Goal: Task Accomplishment & Management: Manage account settings

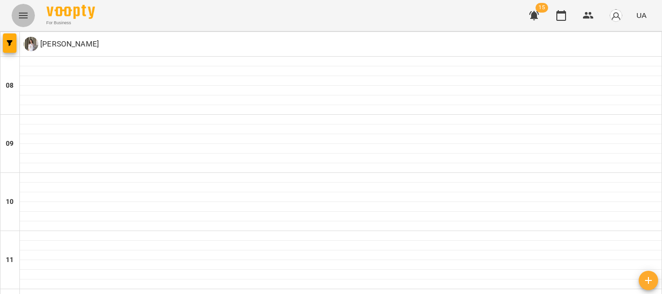
click at [24, 17] on icon "Menu" at bounding box center [23, 16] width 12 height 12
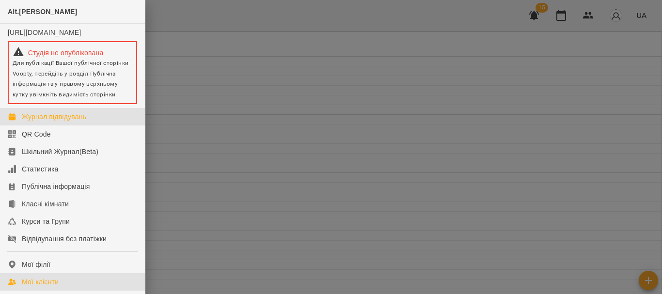
click at [50, 287] on div "Мої клієнти" at bounding box center [40, 282] width 37 height 10
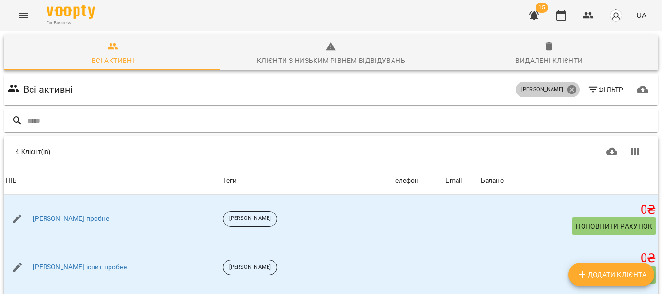
click at [567, 90] on icon at bounding box center [572, 89] width 11 height 11
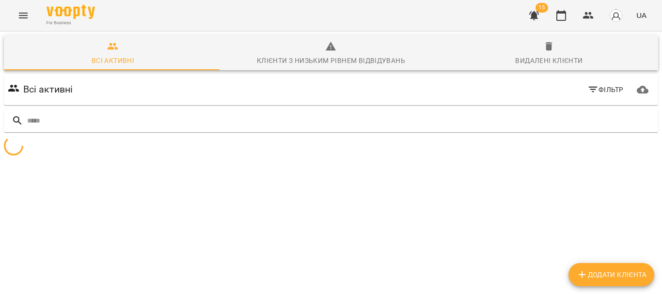
click at [589, 89] on icon "button" at bounding box center [593, 90] width 12 height 12
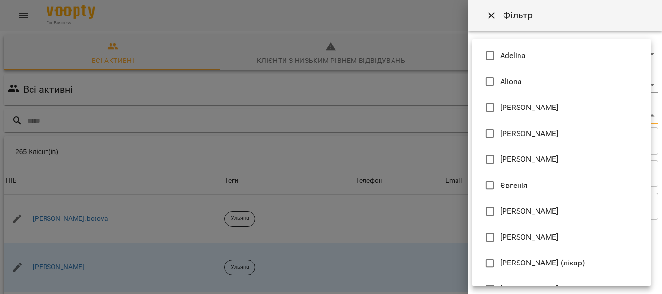
click at [580, 112] on body "For Business 15 UA Всі активні Клієнти з низьким рівнем відвідувань Видалені кл…" at bounding box center [331, 252] width 662 height 505
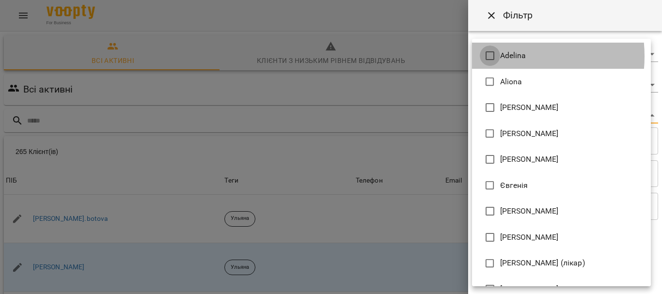
type input "**********"
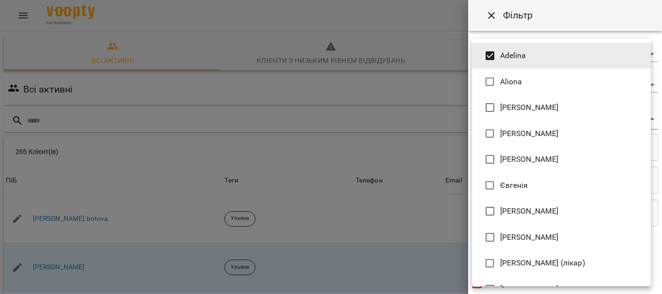
click at [657, 197] on div at bounding box center [331, 147] width 662 height 294
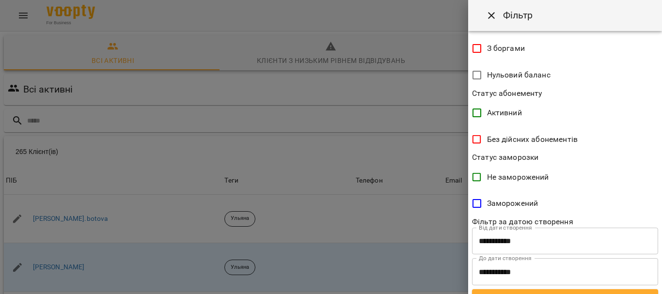
scroll to position [252, 0]
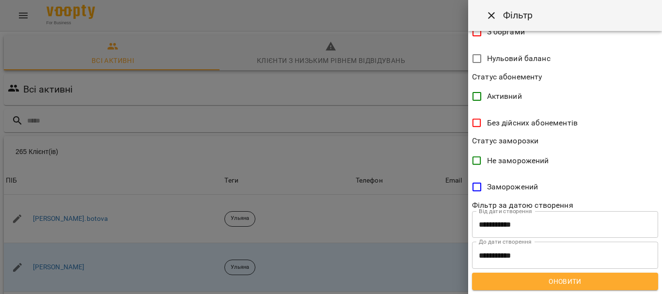
click at [578, 282] on span "Оновити" at bounding box center [565, 282] width 171 height 12
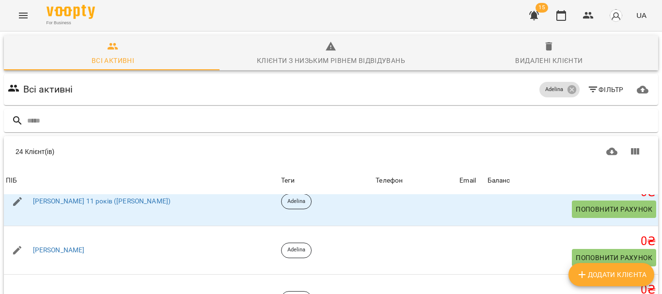
scroll to position [466, 0]
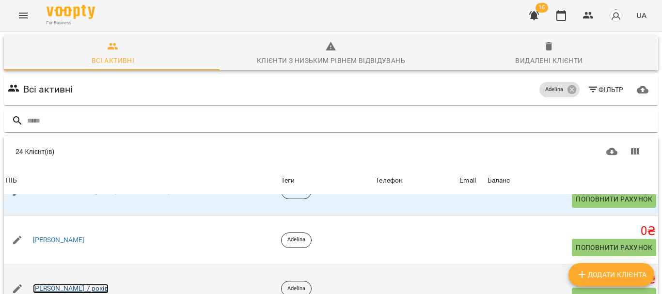
click at [52, 284] on link "[PERSON_NAME] 7 років" at bounding box center [71, 289] width 76 height 10
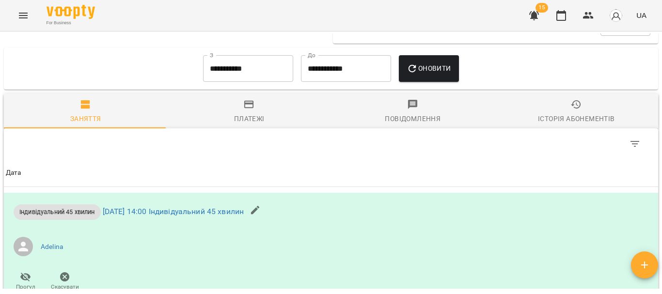
scroll to position [494, 0]
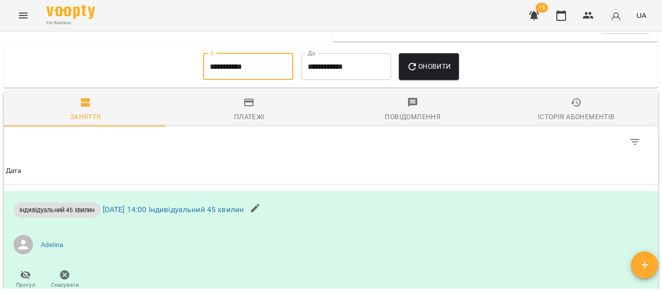
click at [246, 68] on input "**********" at bounding box center [248, 66] width 90 height 27
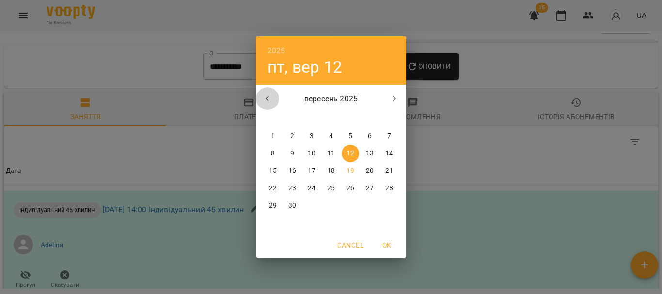
click at [268, 98] on icon "button" at bounding box center [268, 99] width 12 height 12
click at [348, 135] on p "1" at bounding box center [350, 136] width 4 height 10
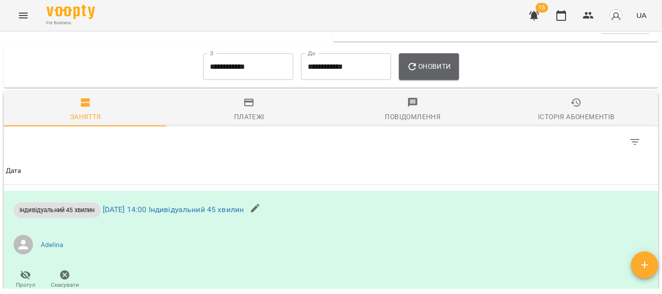
click at [426, 69] on span "Оновити" at bounding box center [429, 67] width 44 height 12
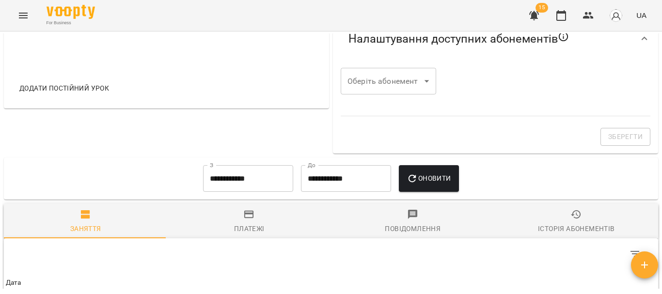
scroll to position [443, 0]
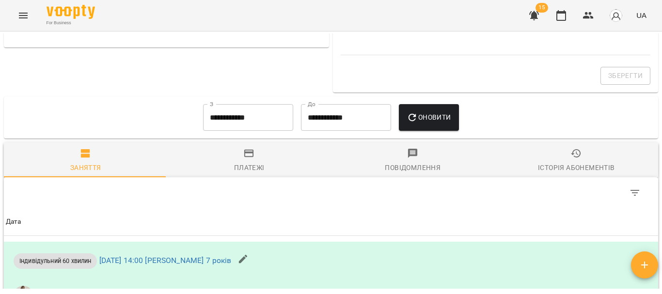
click at [255, 164] on div "Платежі" at bounding box center [249, 168] width 31 height 12
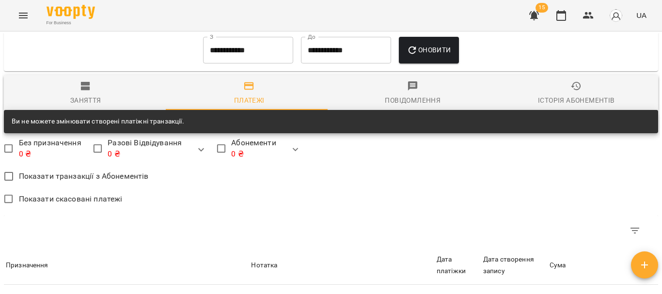
scroll to position [508, 0]
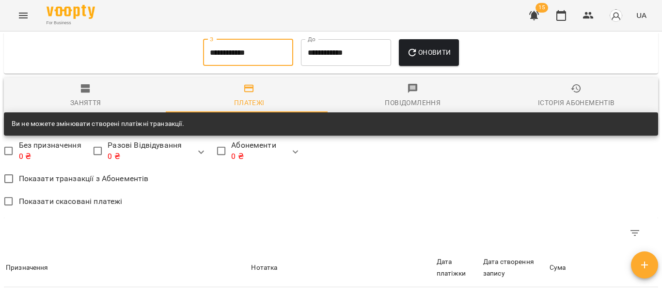
click at [280, 61] on input "**********" at bounding box center [248, 52] width 90 height 27
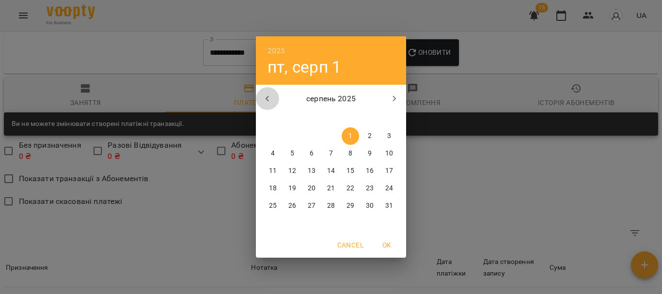
click at [271, 103] on icon "button" at bounding box center [268, 99] width 12 height 12
click at [288, 137] on span "1" at bounding box center [292, 136] width 17 height 10
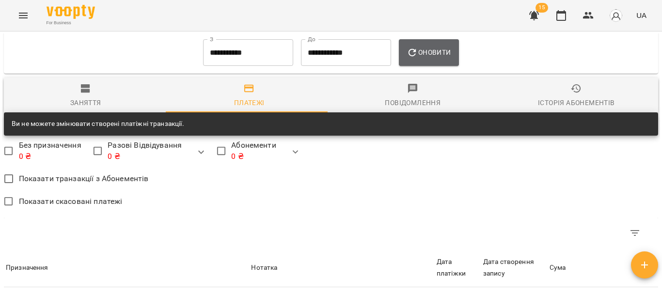
click at [439, 53] on span "Оновити" at bounding box center [429, 53] width 44 height 12
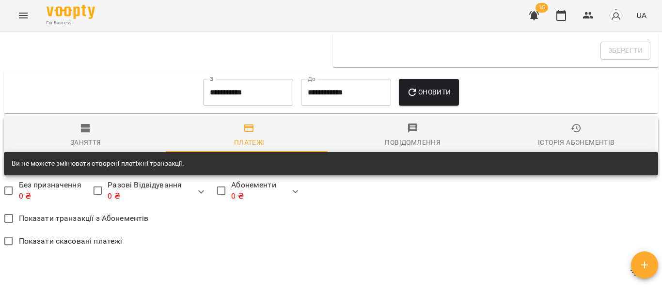
scroll to position [462, 0]
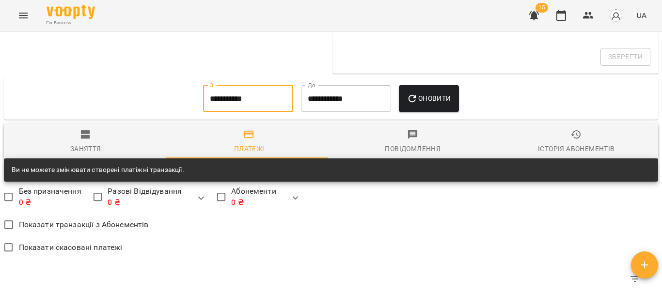
click at [236, 97] on input "**********" at bounding box center [248, 98] width 90 height 27
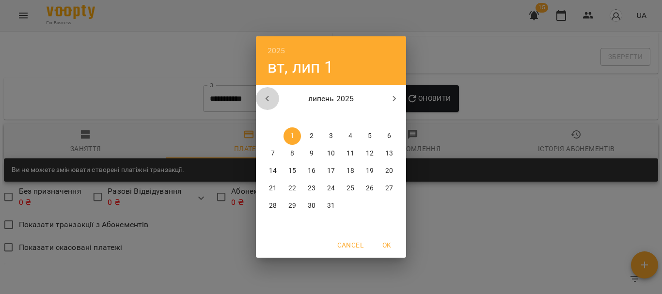
click at [262, 95] on icon "button" at bounding box center [268, 99] width 12 height 12
click at [332, 139] on p "1" at bounding box center [331, 136] width 4 height 10
type input "**********"
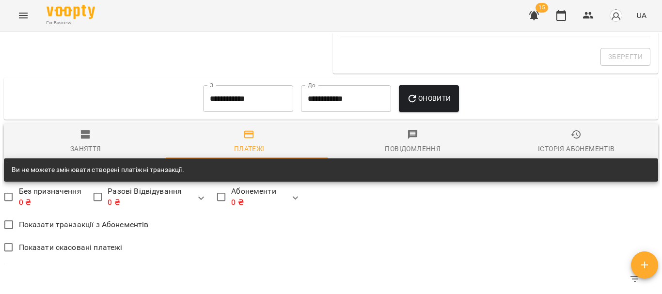
click at [422, 116] on div "Оновити" at bounding box center [428, 98] width 67 height 35
click at [427, 102] on span "Оновити" at bounding box center [429, 99] width 44 height 12
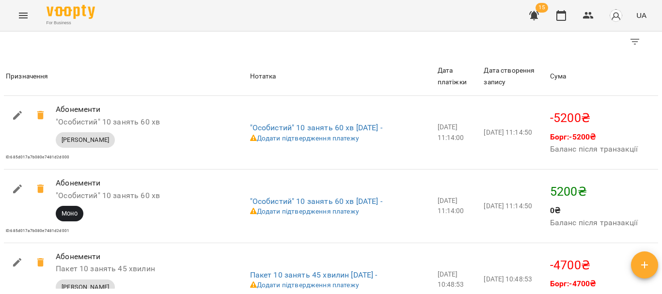
scroll to position [702, 0]
